Goal: Browse casually

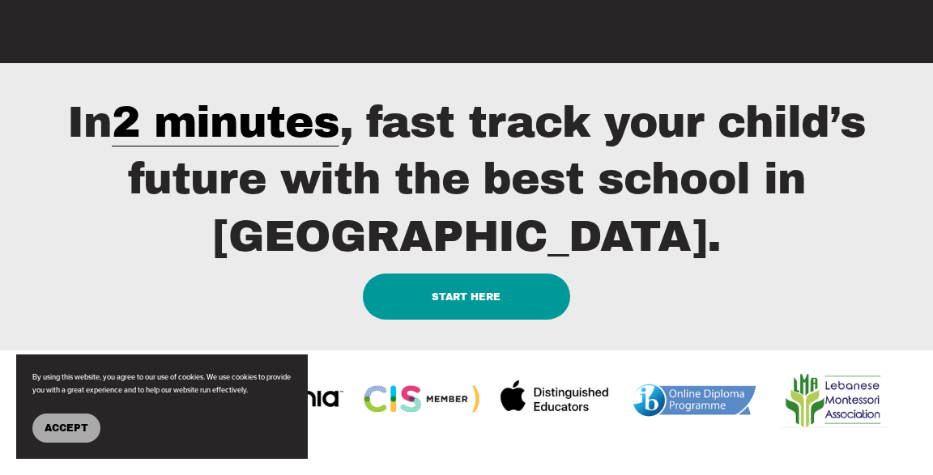
scroll to position [1704, 0]
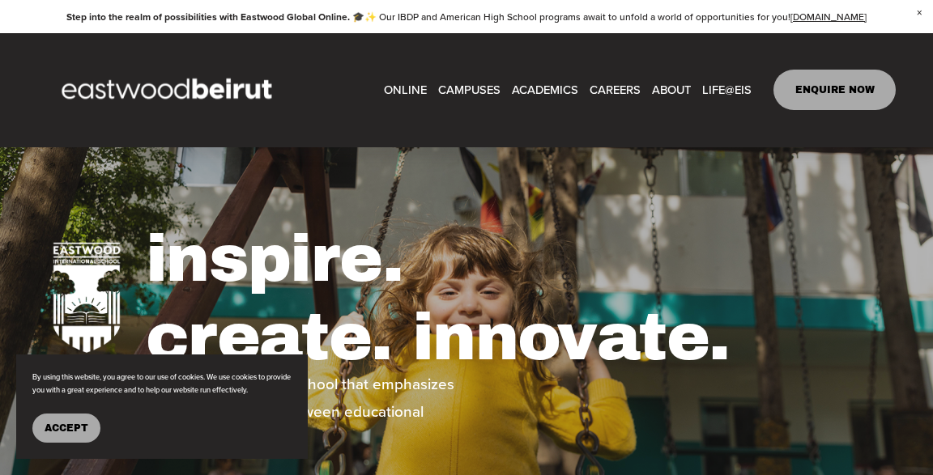
type input "****"
